Goal: Check status: Check status

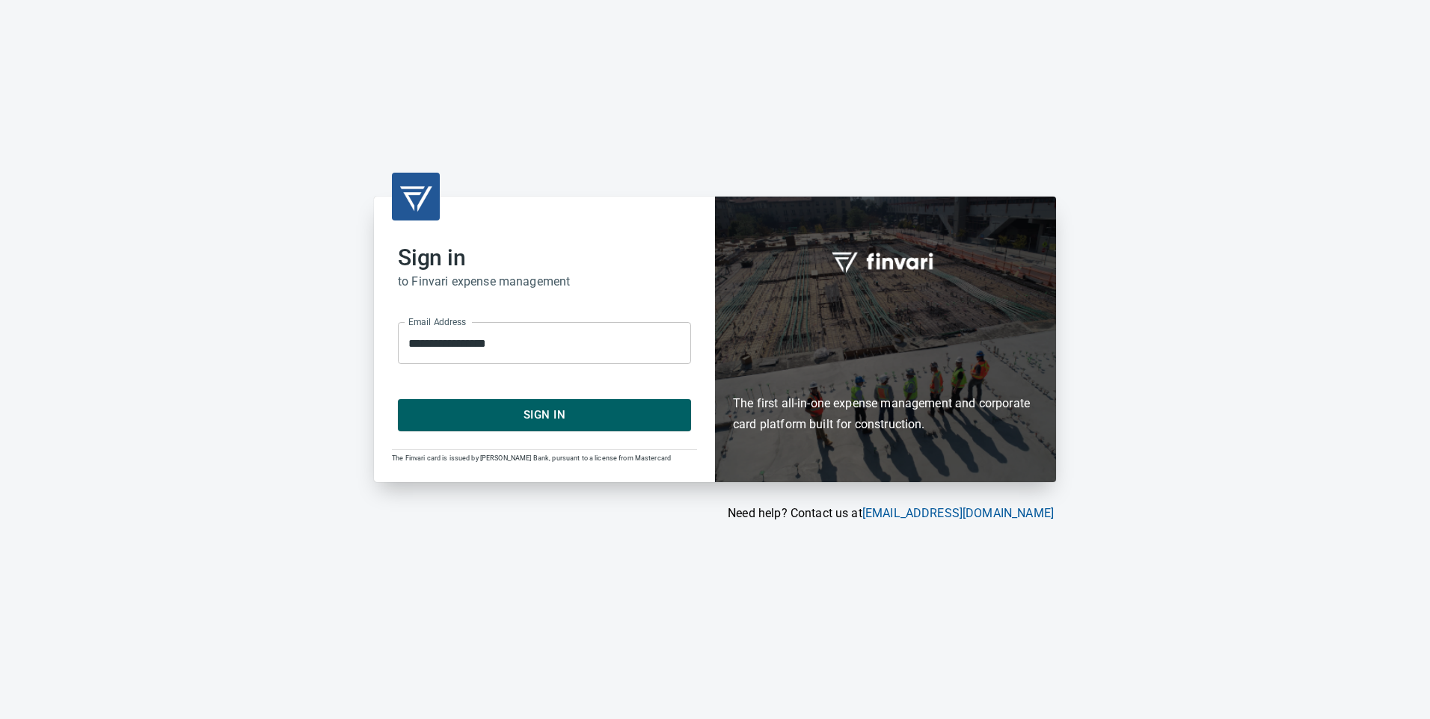
click at [573, 417] on span "Sign In" at bounding box center [544, 414] width 260 height 19
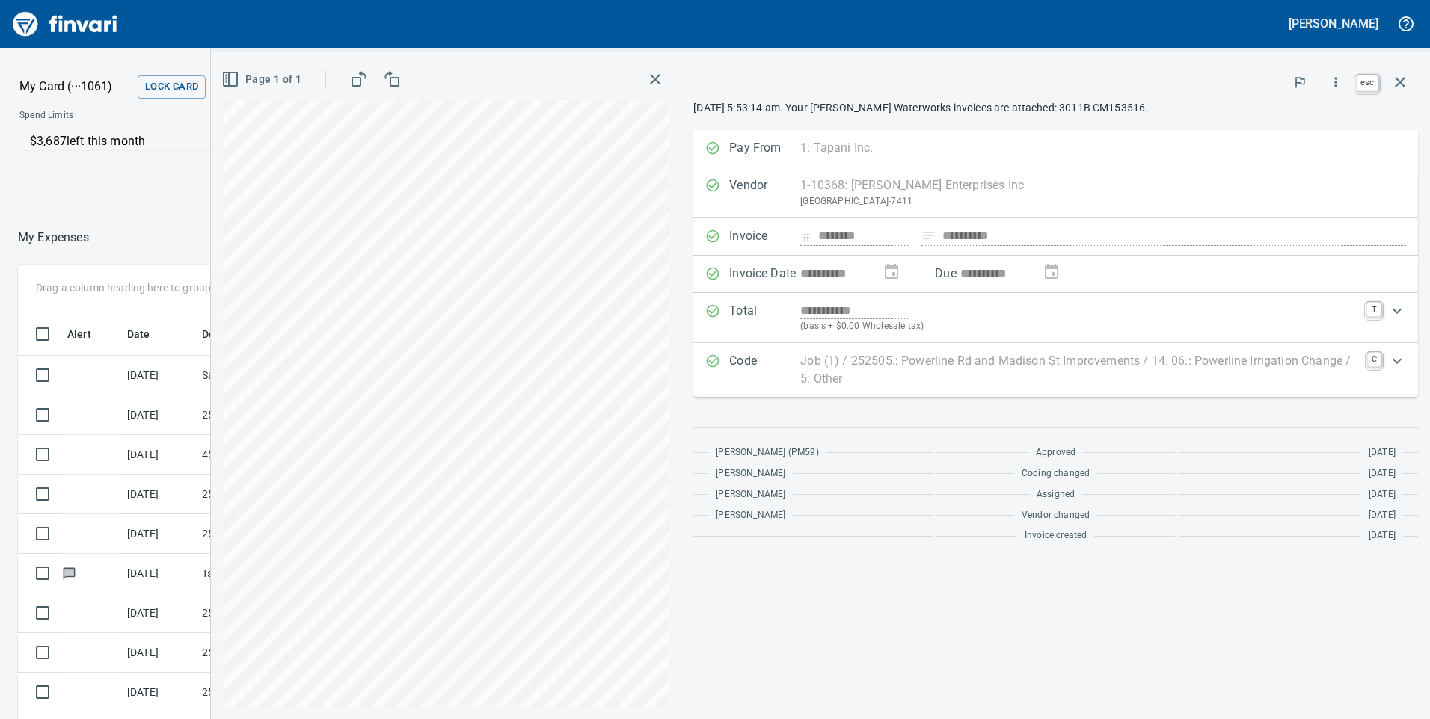
scroll to position [544, 986]
click at [1405, 87] on icon "button" at bounding box center [1400, 82] width 18 height 18
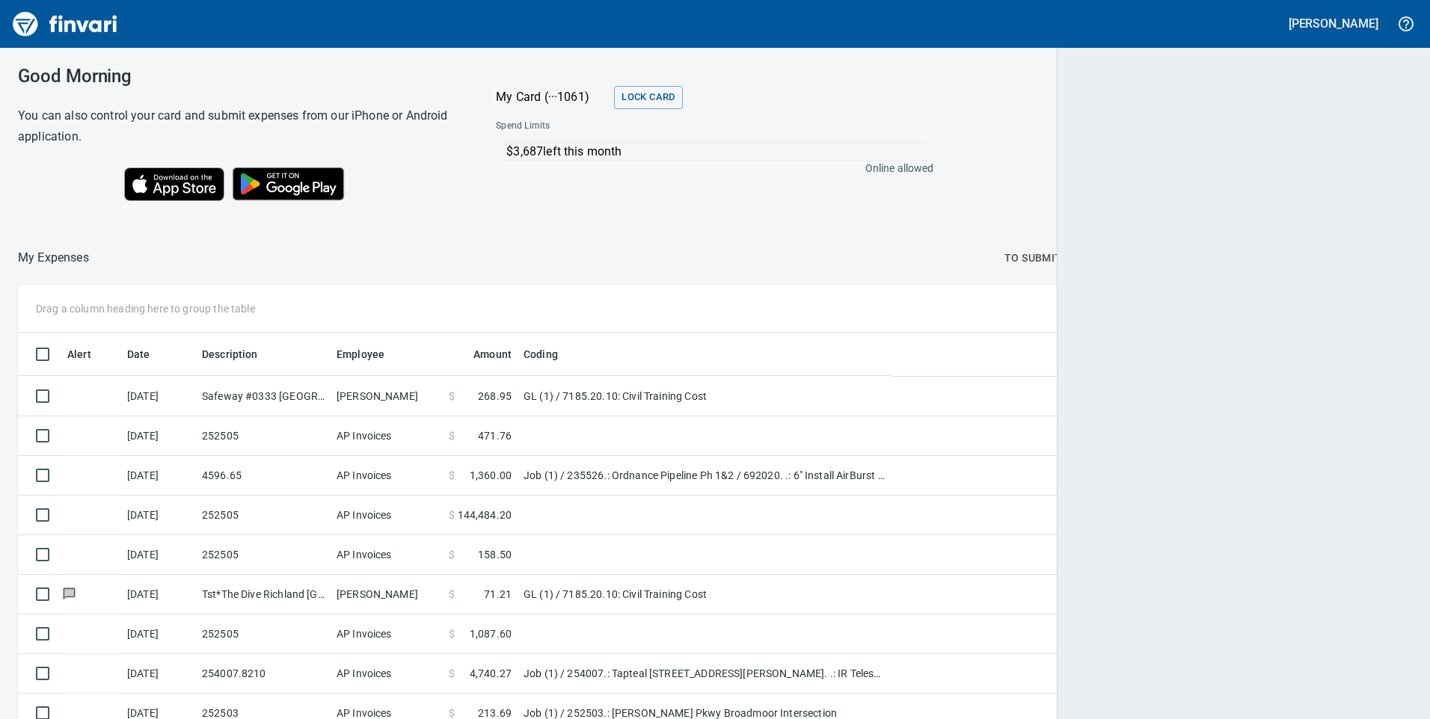
scroll to position [544, 1360]
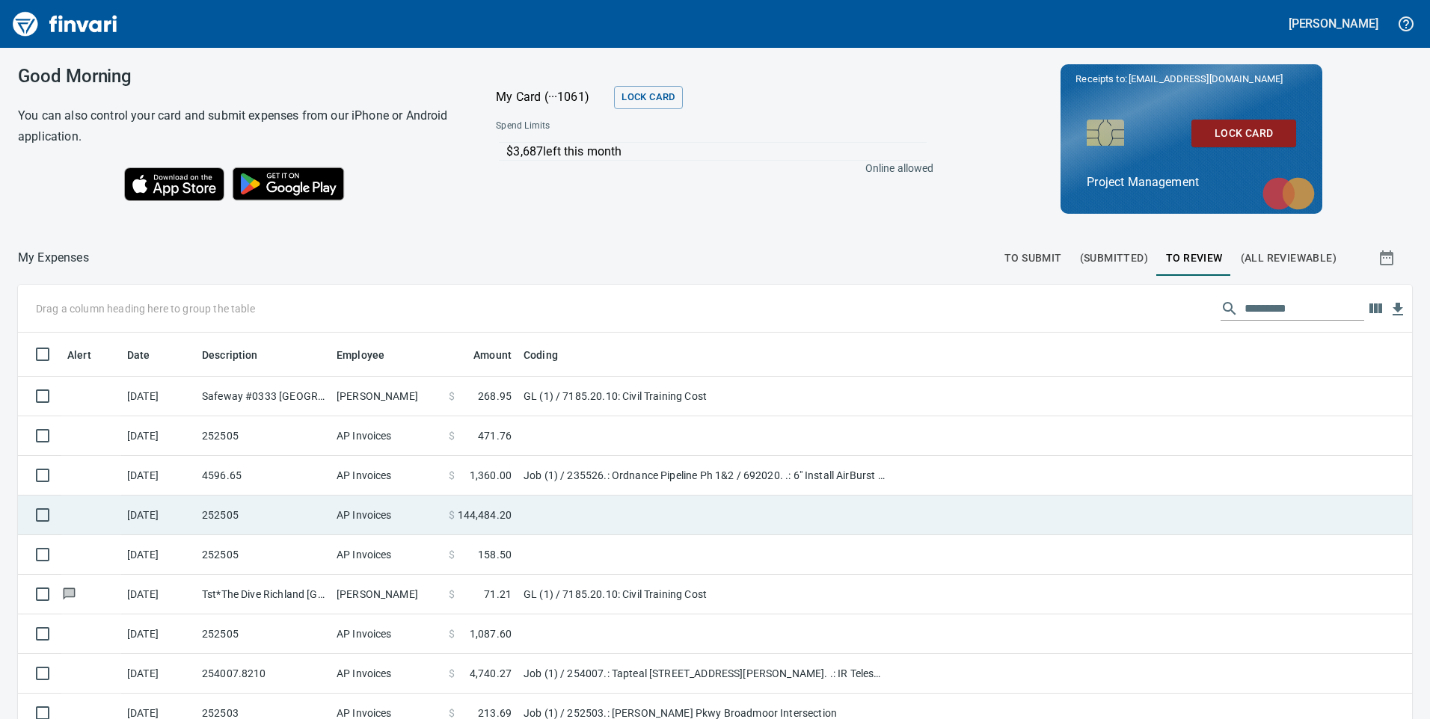
click at [482, 508] on span "144,484.20" at bounding box center [485, 515] width 55 height 15
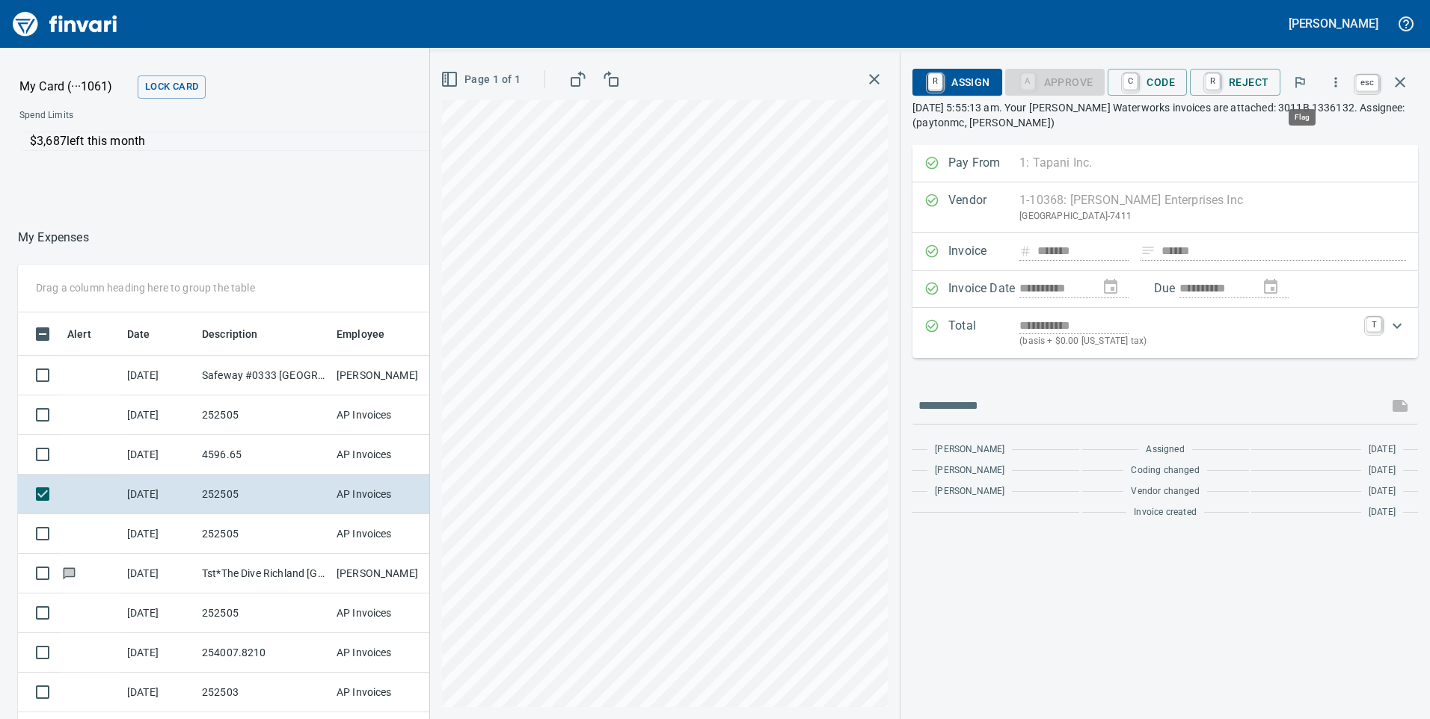
scroll to position [544, 986]
click at [1407, 80] on icon "button" at bounding box center [1400, 82] width 18 height 18
